Goal: Task Accomplishment & Management: Complete application form

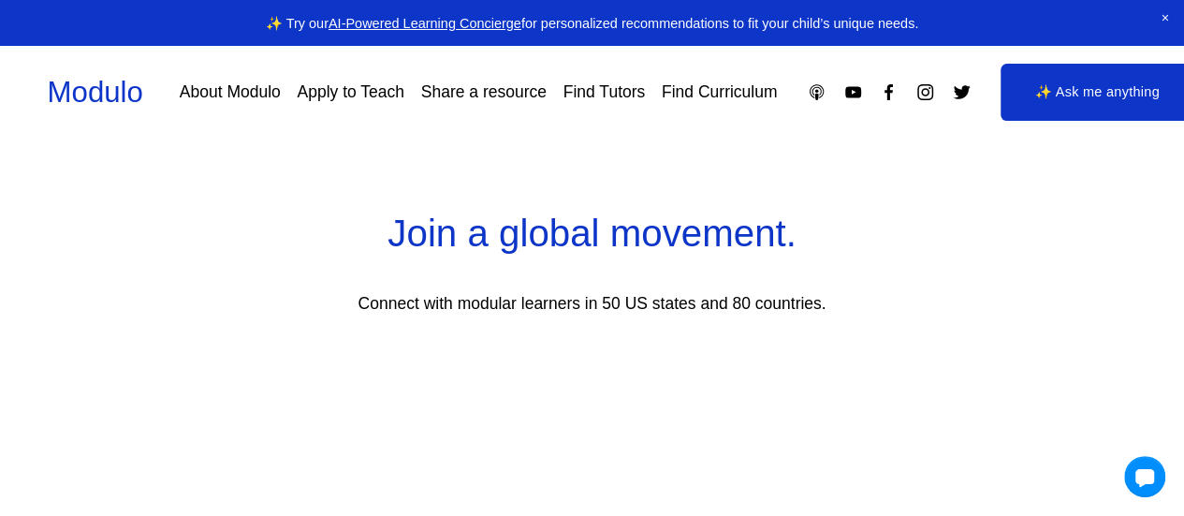
scroll to position [2743, 0]
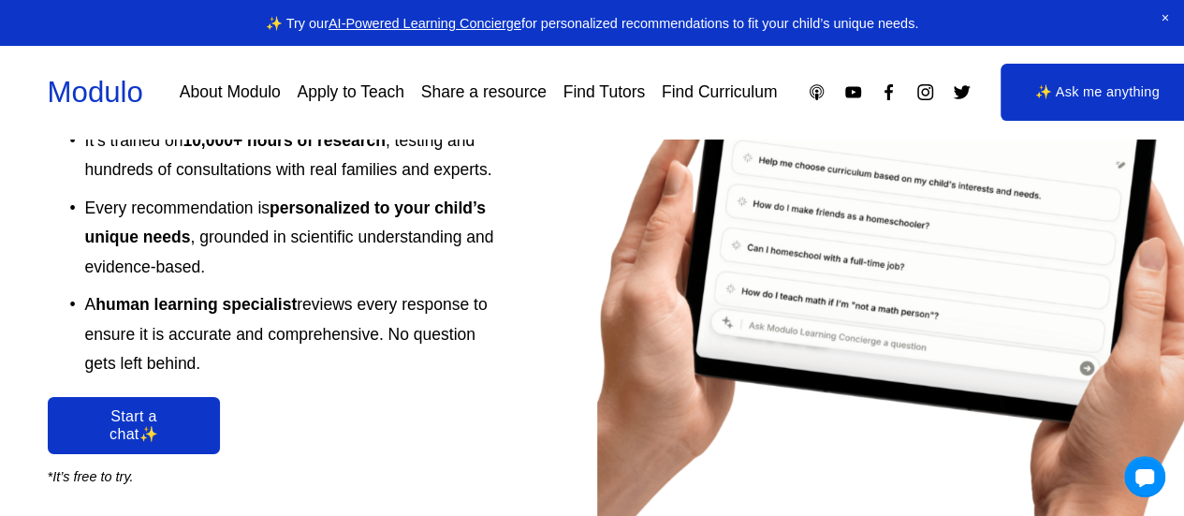
click at [340, 87] on link "Apply to Teach" at bounding box center [350, 92] width 107 height 33
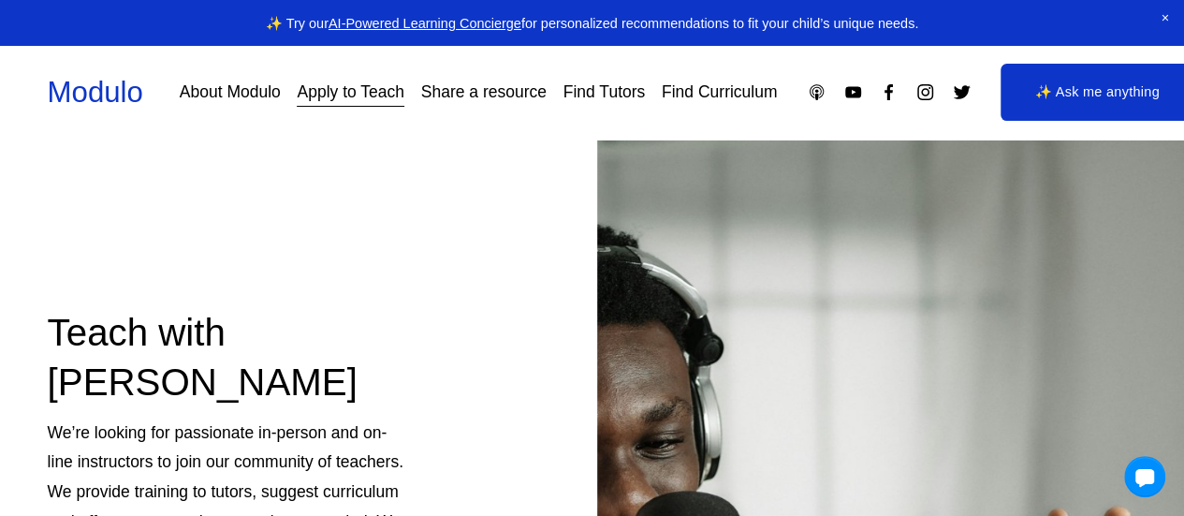
scroll to position [1, 0]
click at [1044, 80] on link "✨ Ask me anything" at bounding box center [1097, 92] width 193 height 56
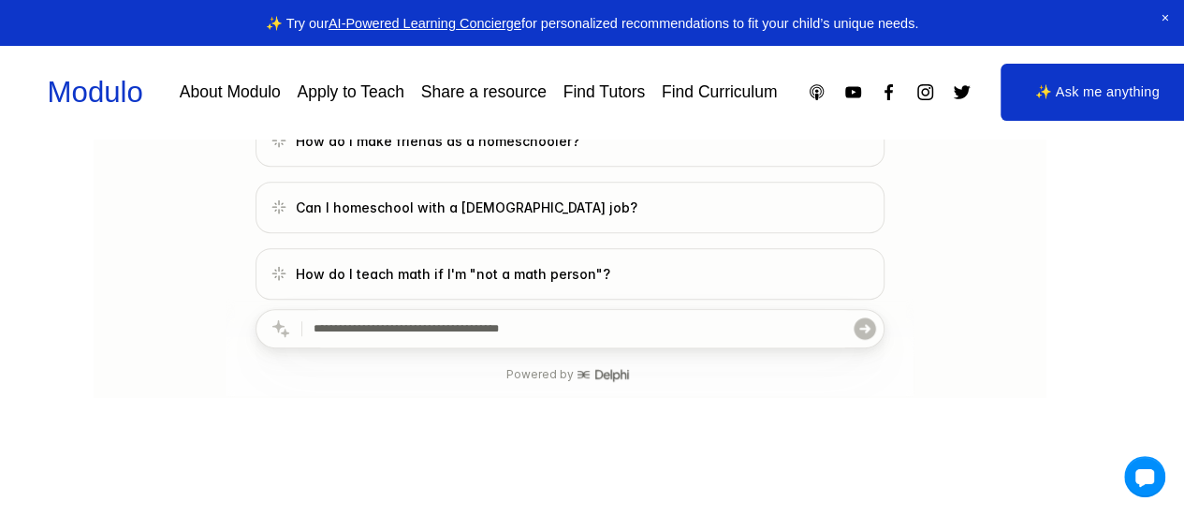
scroll to position [577, 0]
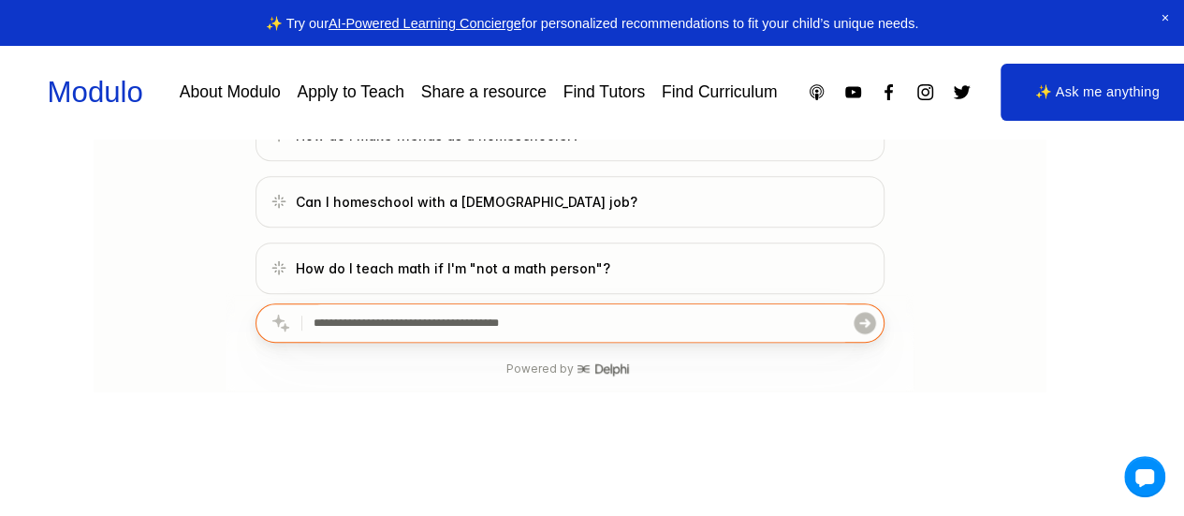
click at [410, 331] on input "text" at bounding box center [582, 322] width 538 height 37
type input "**********"
click button "submit" at bounding box center [864, 322] width 26 height 37
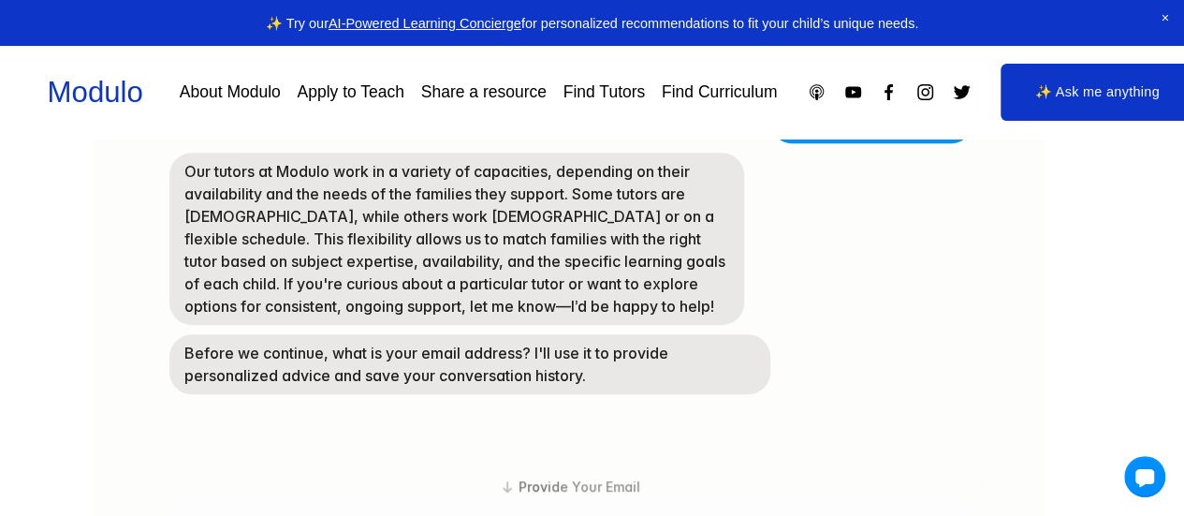
scroll to position [339, 0]
click at [328, 84] on link "Apply to Teach" at bounding box center [350, 92] width 107 height 33
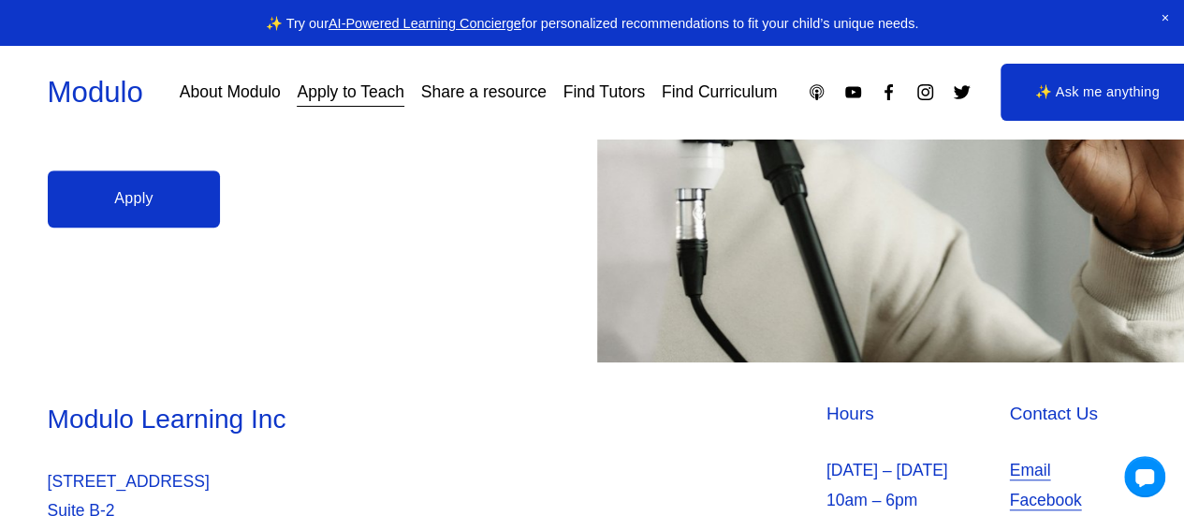
scroll to position [575, 0]
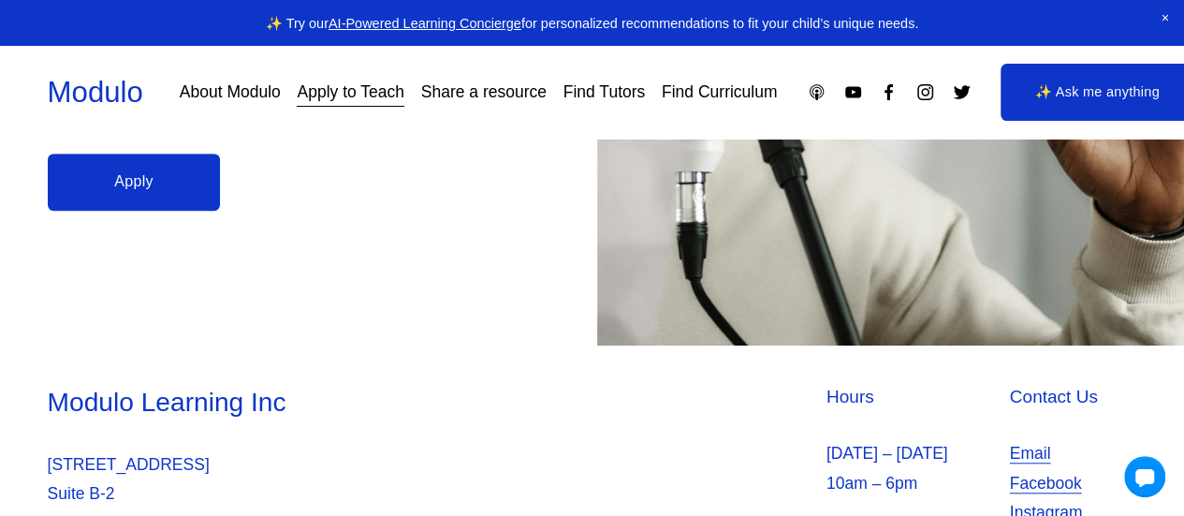
click at [165, 177] on link "Apply" at bounding box center [134, 182] width 173 height 57
